Goal: Information Seeking & Learning: Learn about a topic

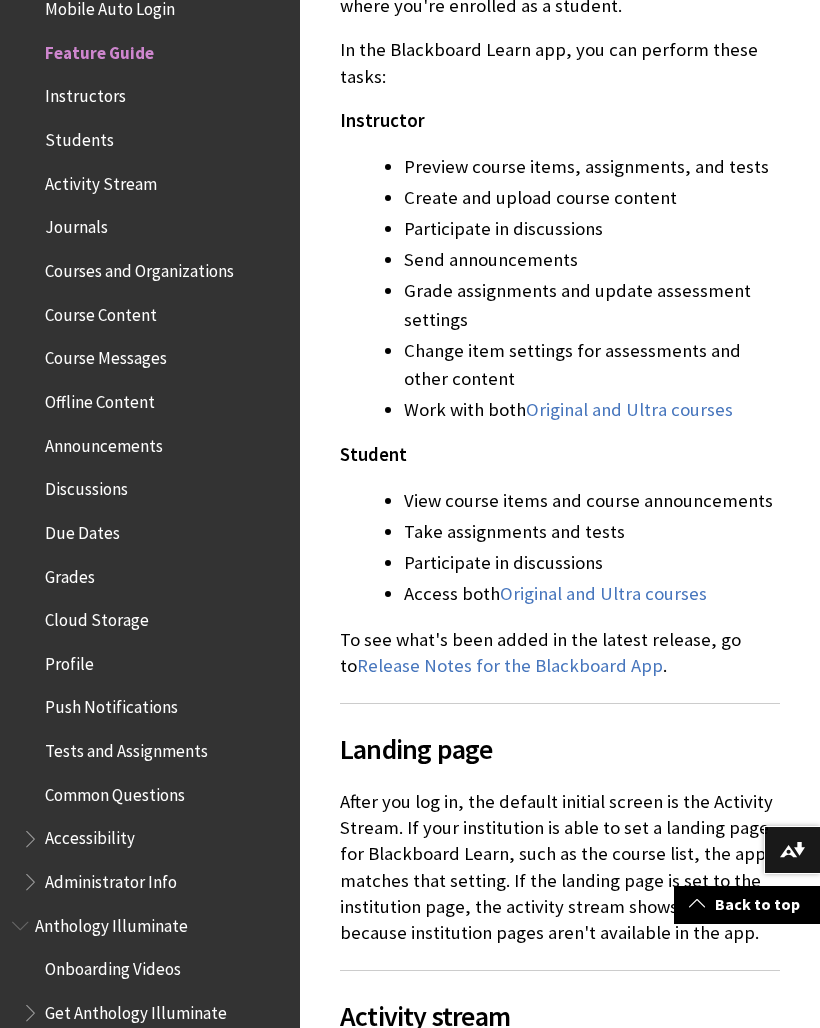
scroll to position [738, 0]
click at [637, 595] on link "Original and Ultra courses" at bounding box center [603, 593] width 207 height 24
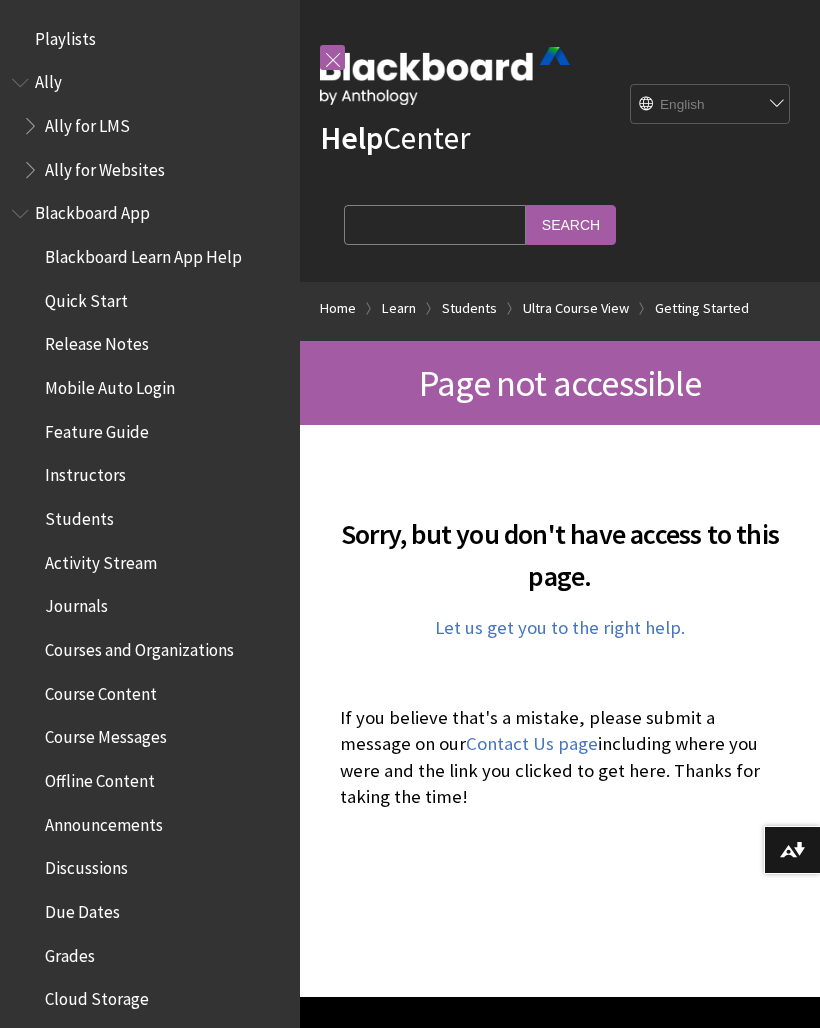
click at [320, 66] on link at bounding box center [332, 57] width 25 height 25
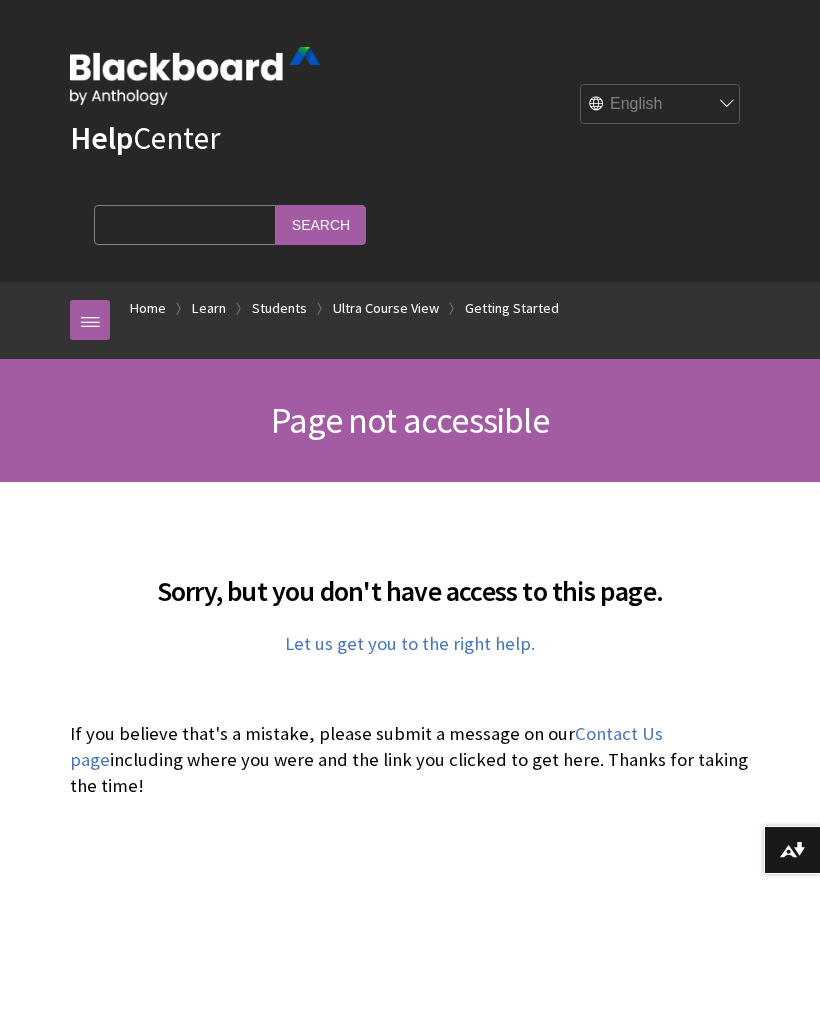
click at [393, 297] on link "Ultra Course View" at bounding box center [386, 308] width 106 height 25
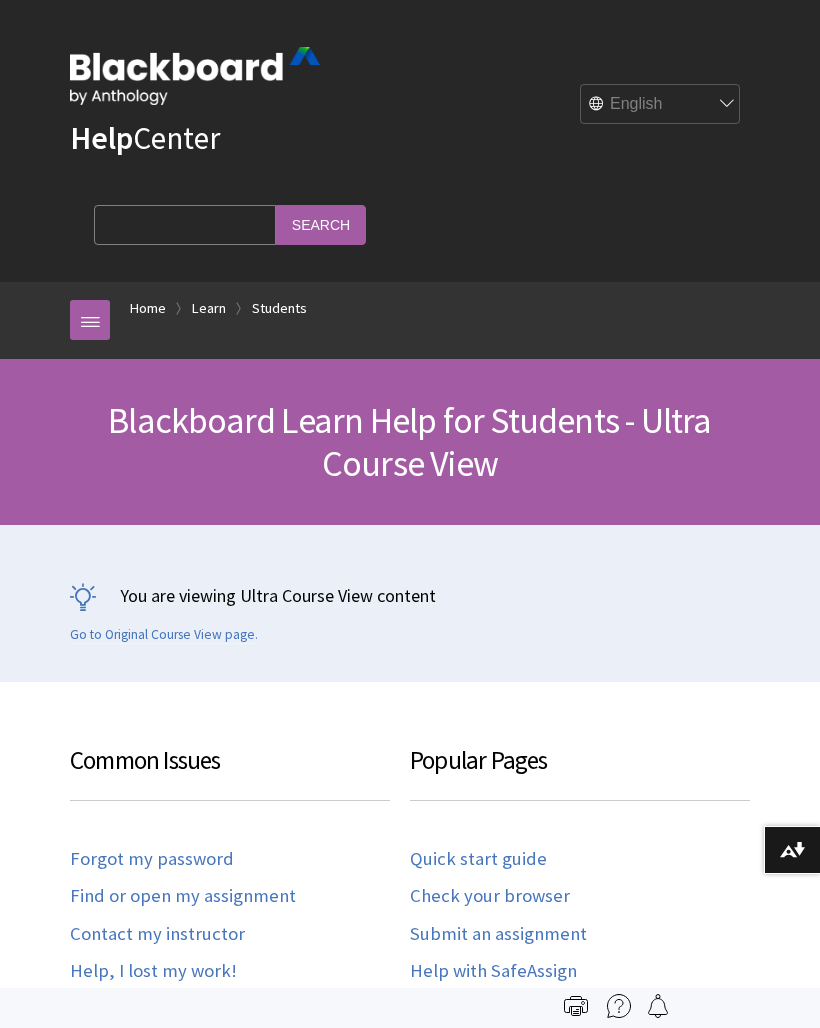
scroll to position [2283, 0]
